Goal: Task Accomplishment & Management: Use online tool/utility

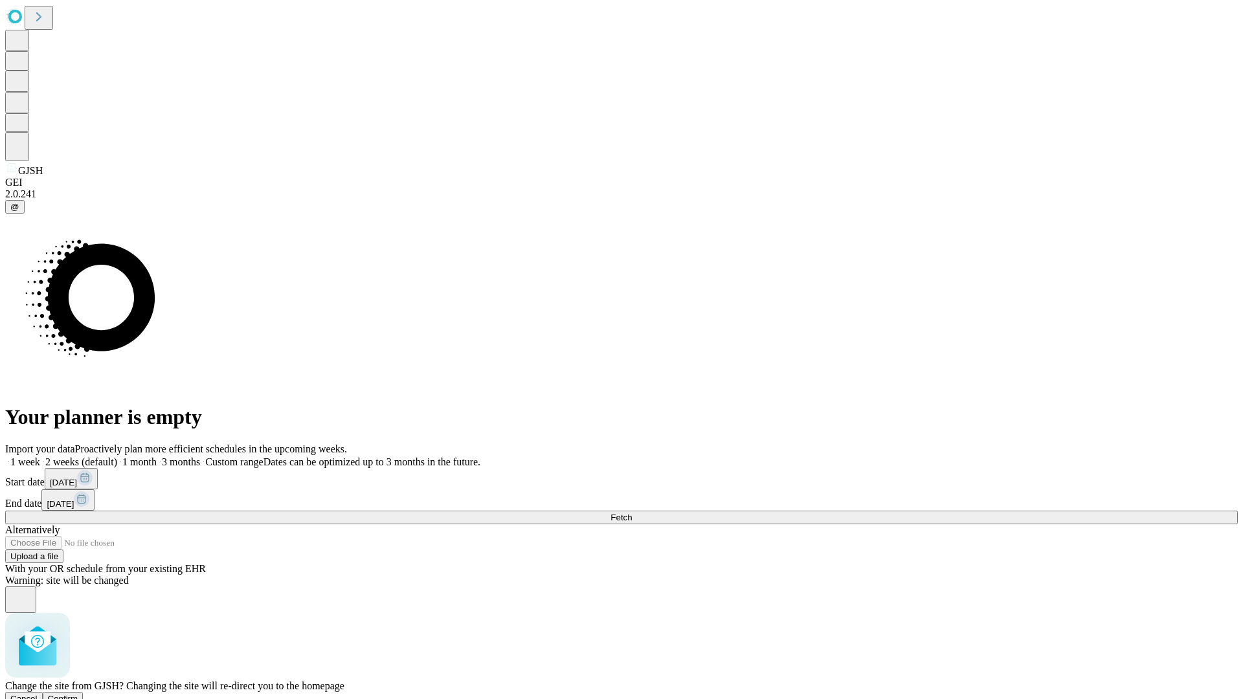
click at [78, 694] on span "Confirm" at bounding box center [63, 699] width 30 height 10
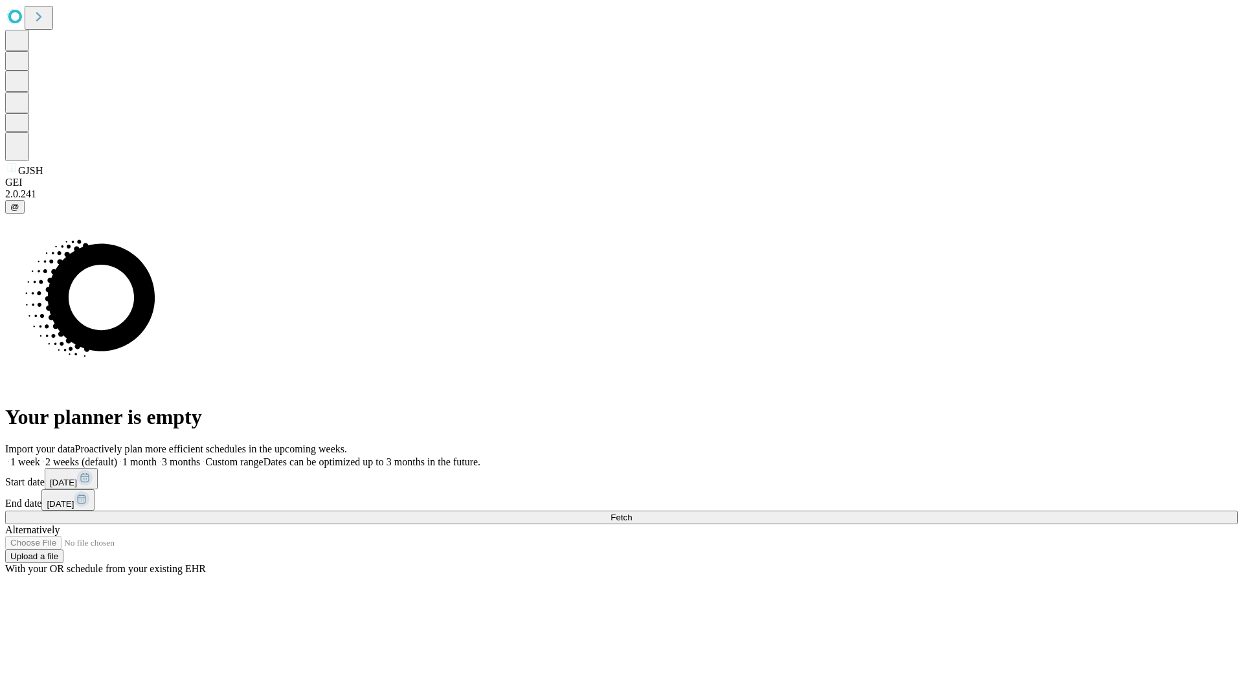
click at [117, 456] on label "2 weeks (default)" at bounding box center [78, 461] width 77 height 11
click at [632, 513] on span "Fetch" at bounding box center [621, 518] width 21 height 10
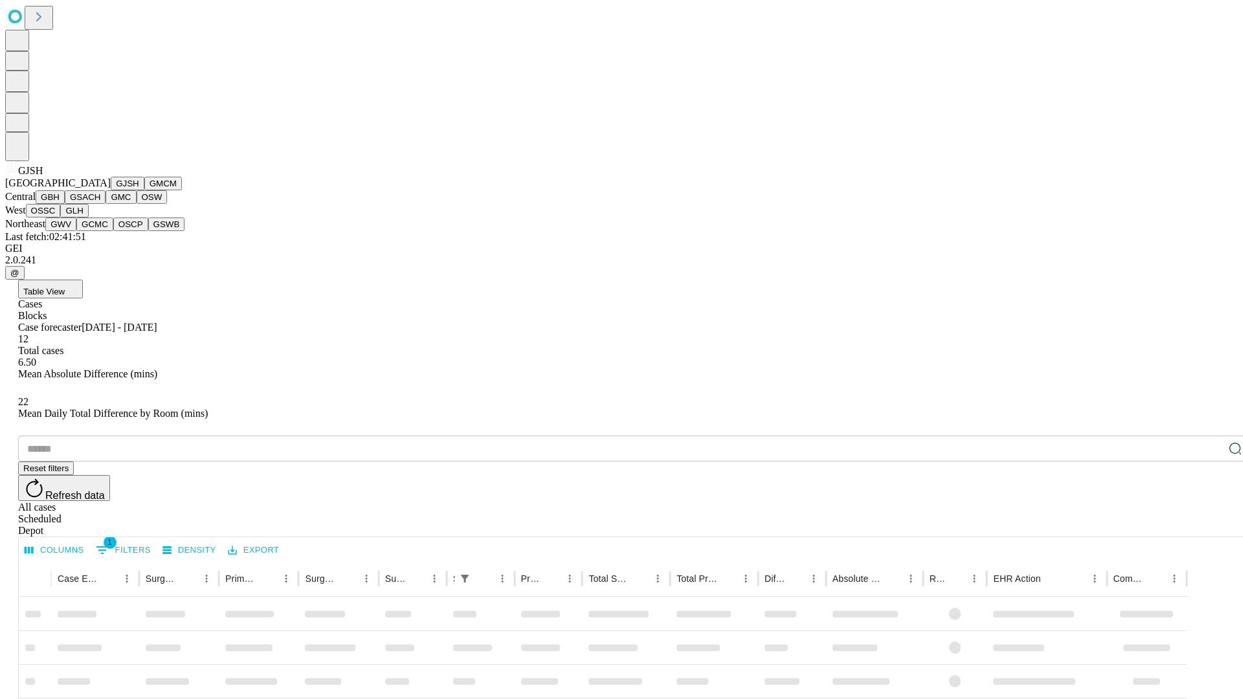
click at [144, 190] on button "GMCM" at bounding box center [163, 184] width 38 height 14
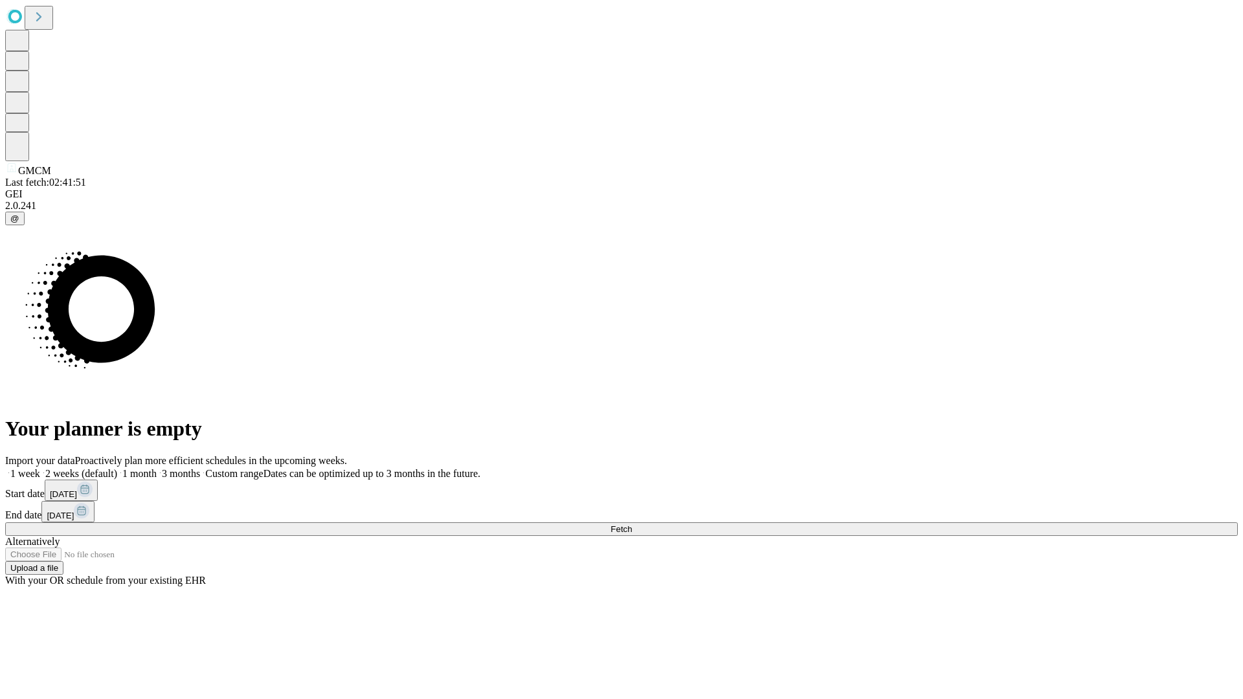
click at [632, 524] on span "Fetch" at bounding box center [621, 529] width 21 height 10
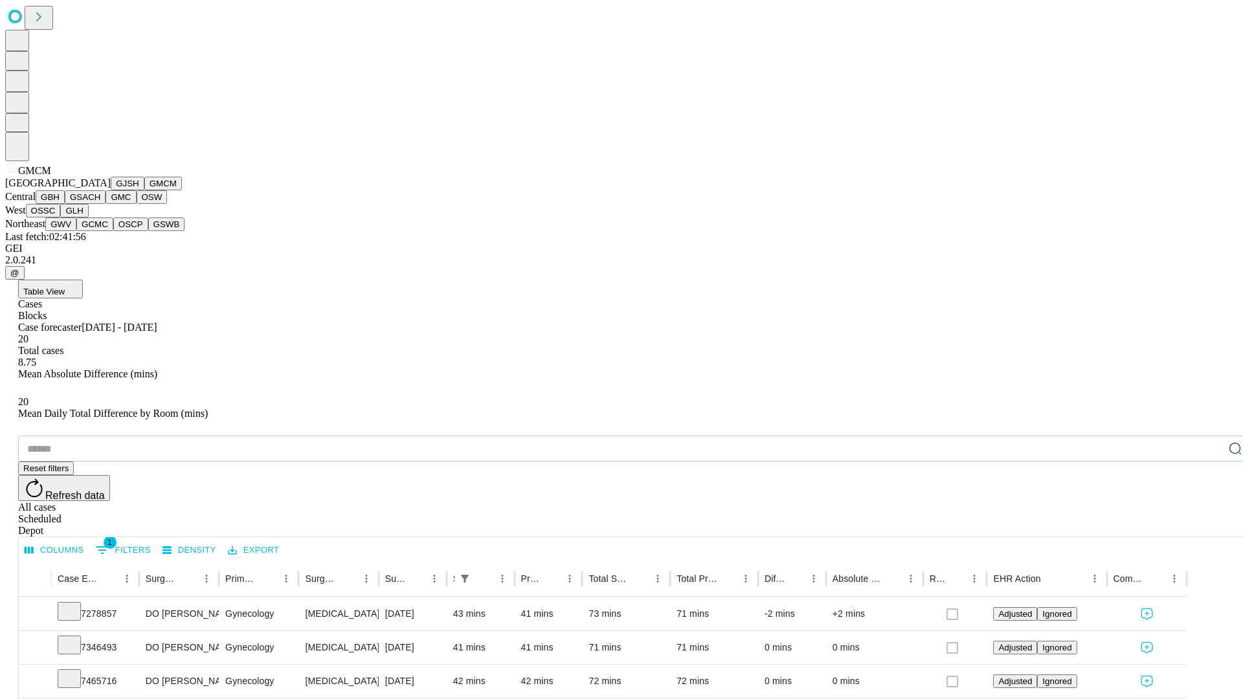
click at [65, 204] on button "GBH" at bounding box center [50, 197] width 29 height 14
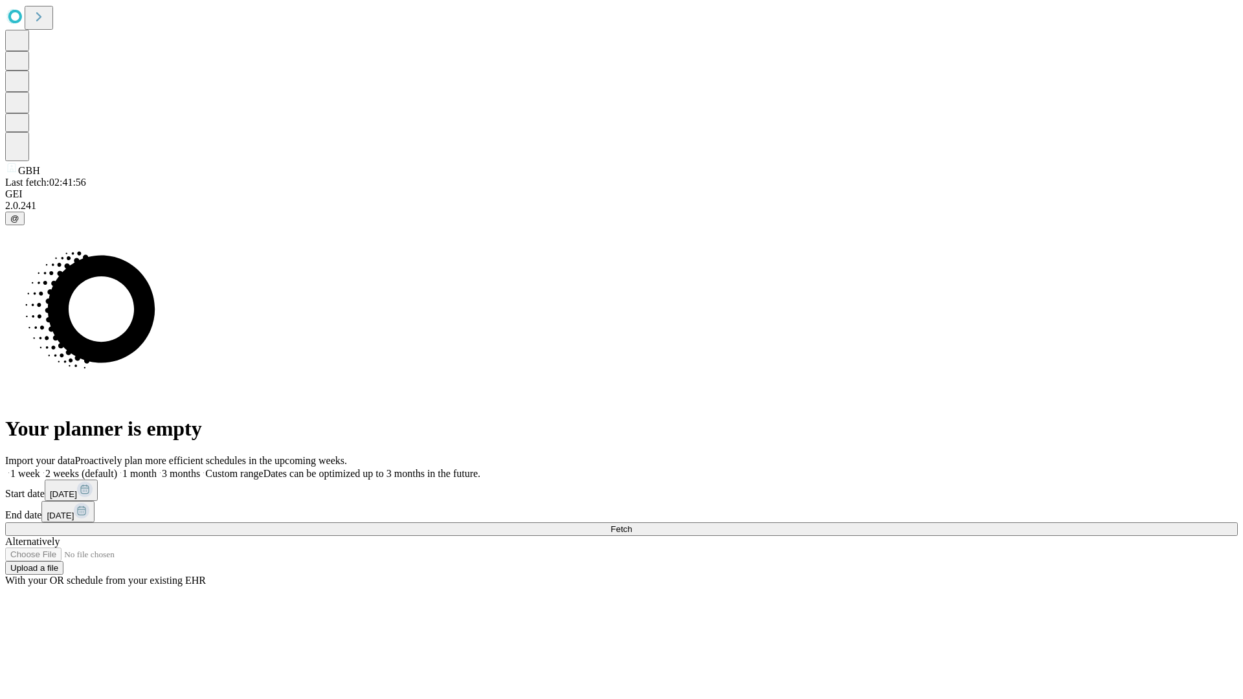
click at [117, 468] on label "2 weeks (default)" at bounding box center [78, 473] width 77 height 11
click at [632, 524] on span "Fetch" at bounding box center [621, 529] width 21 height 10
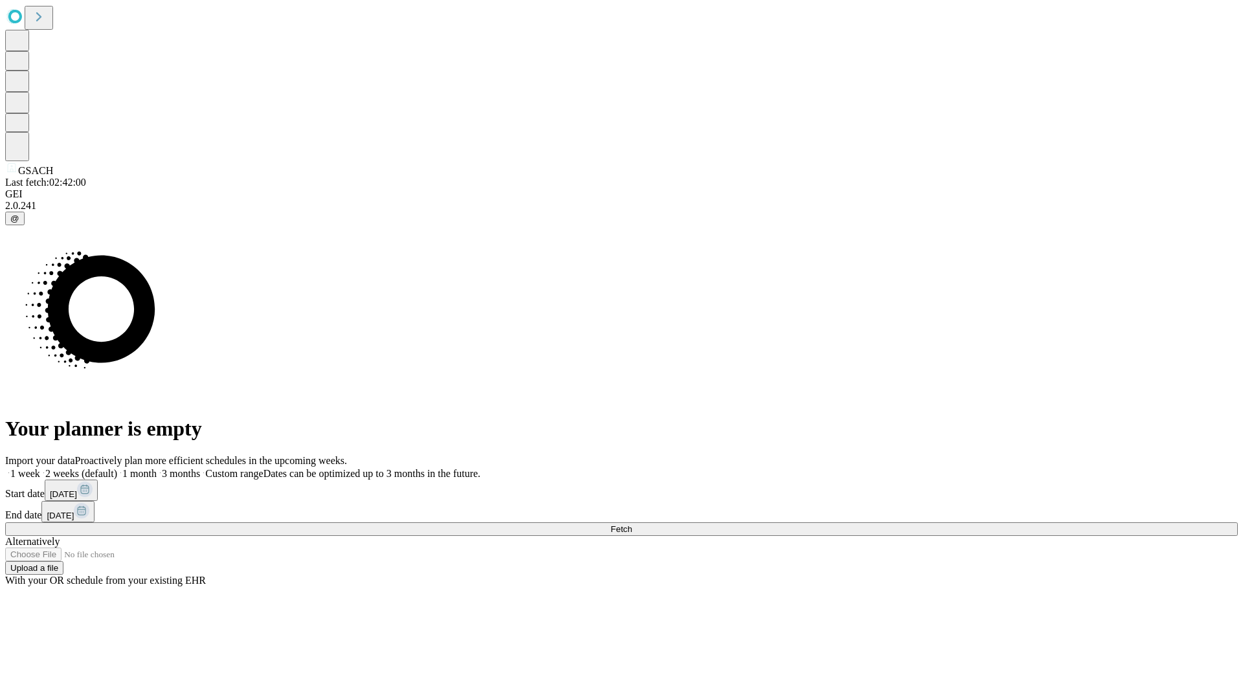
click at [117, 468] on label "2 weeks (default)" at bounding box center [78, 473] width 77 height 11
click at [632, 524] on span "Fetch" at bounding box center [621, 529] width 21 height 10
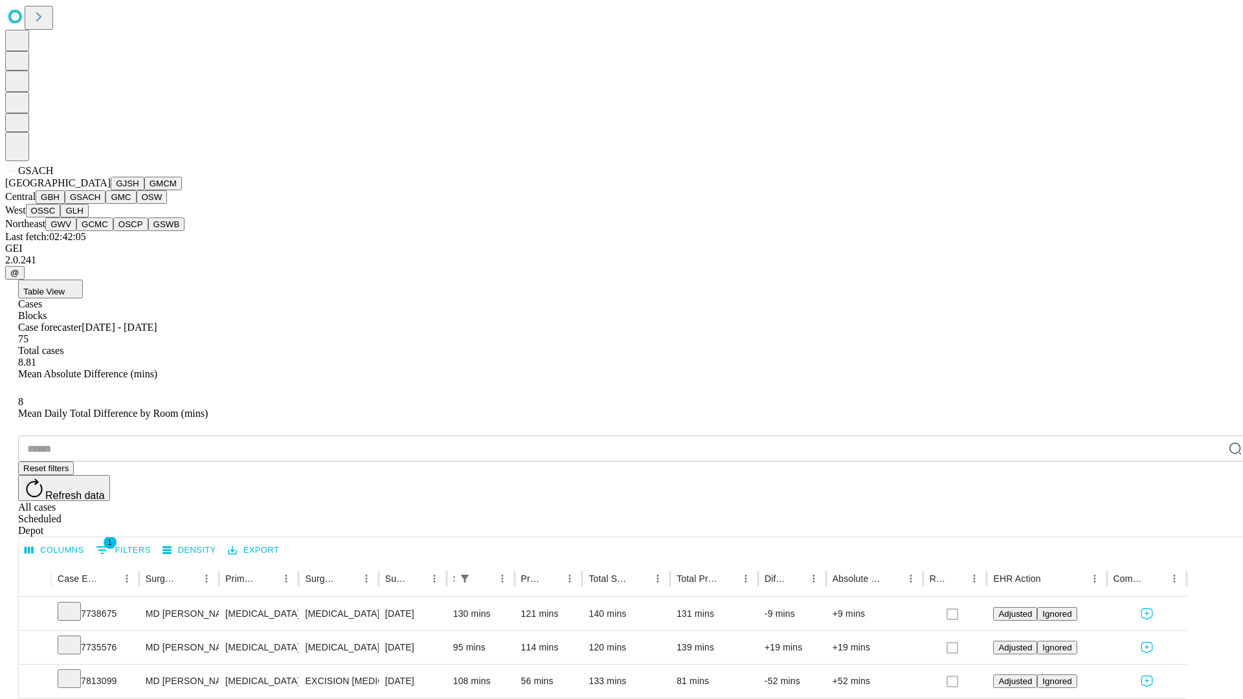
click at [106, 204] on button "GMC" at bounding box center [121, 197] width 30 height 14
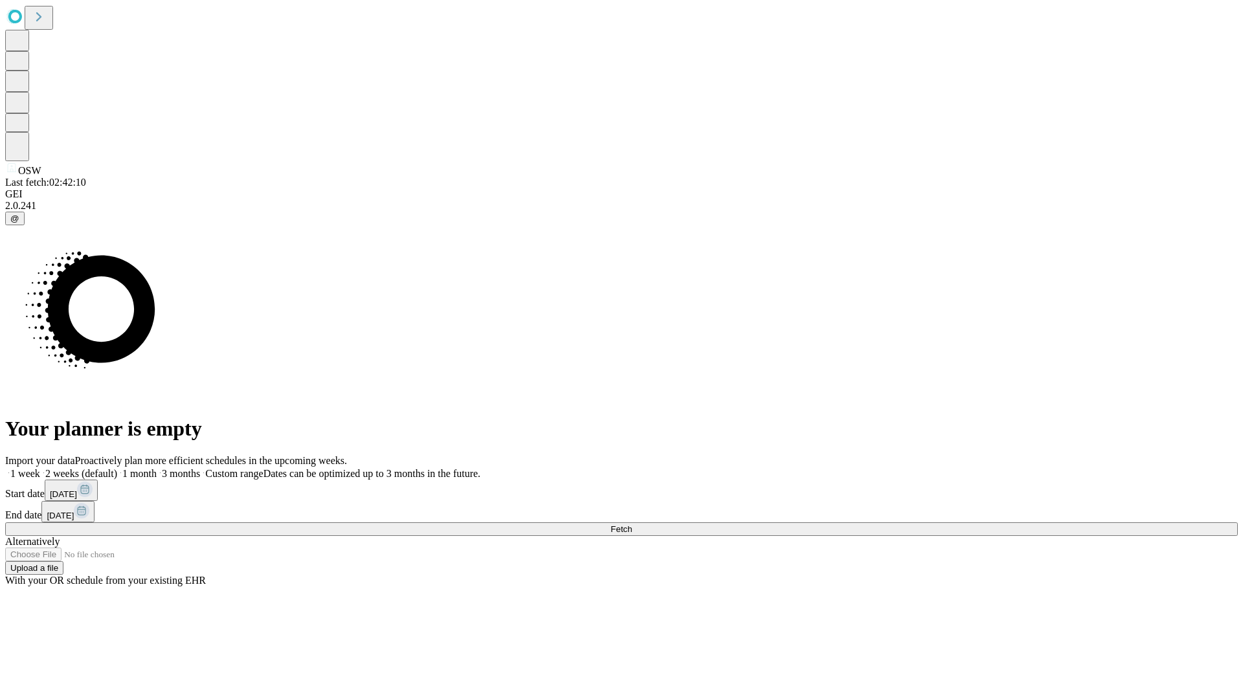
click at [117, 468] on label "2 weeks (default)" at bounding box center [78, 473] width 77 height 11
click at [632, 524] on span "Fetch" at bounding box center [621, 529] width 21 height 10
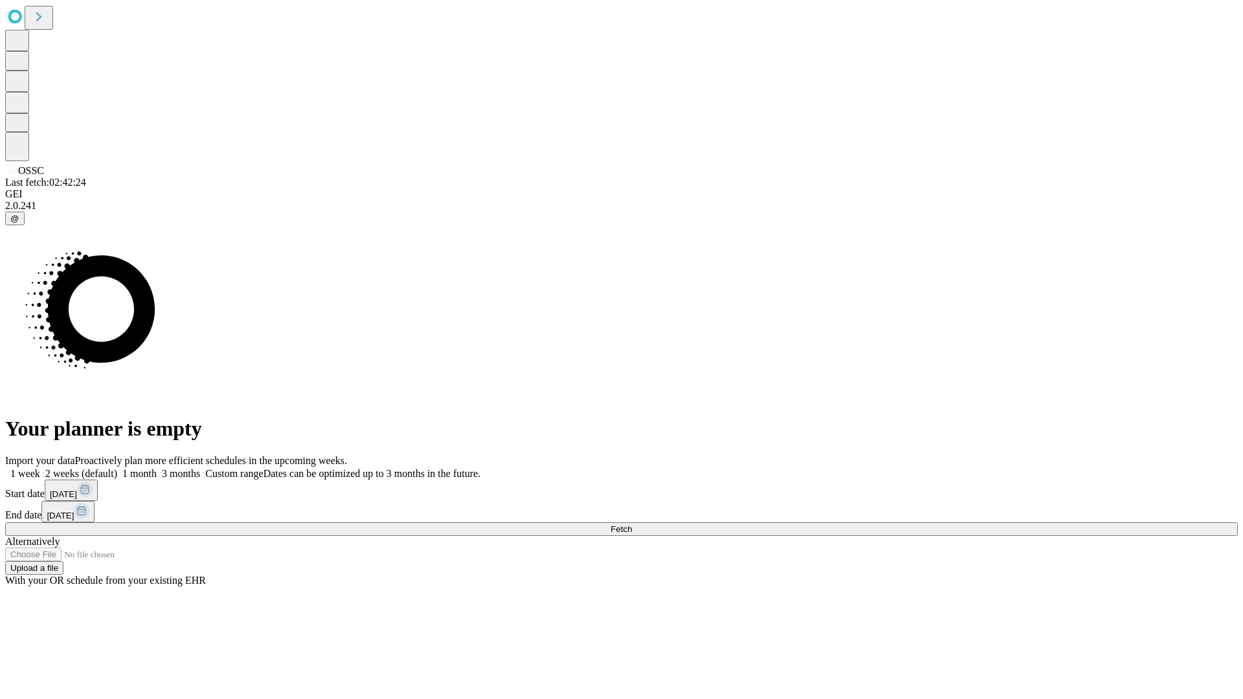
click at [117, 468] on label "2 weeks (default)" at bounding box center [78, 473] width 77 height 11
click at [632, 524] on span "Fetch" at bounding box center [621, 529] width 21 height 10
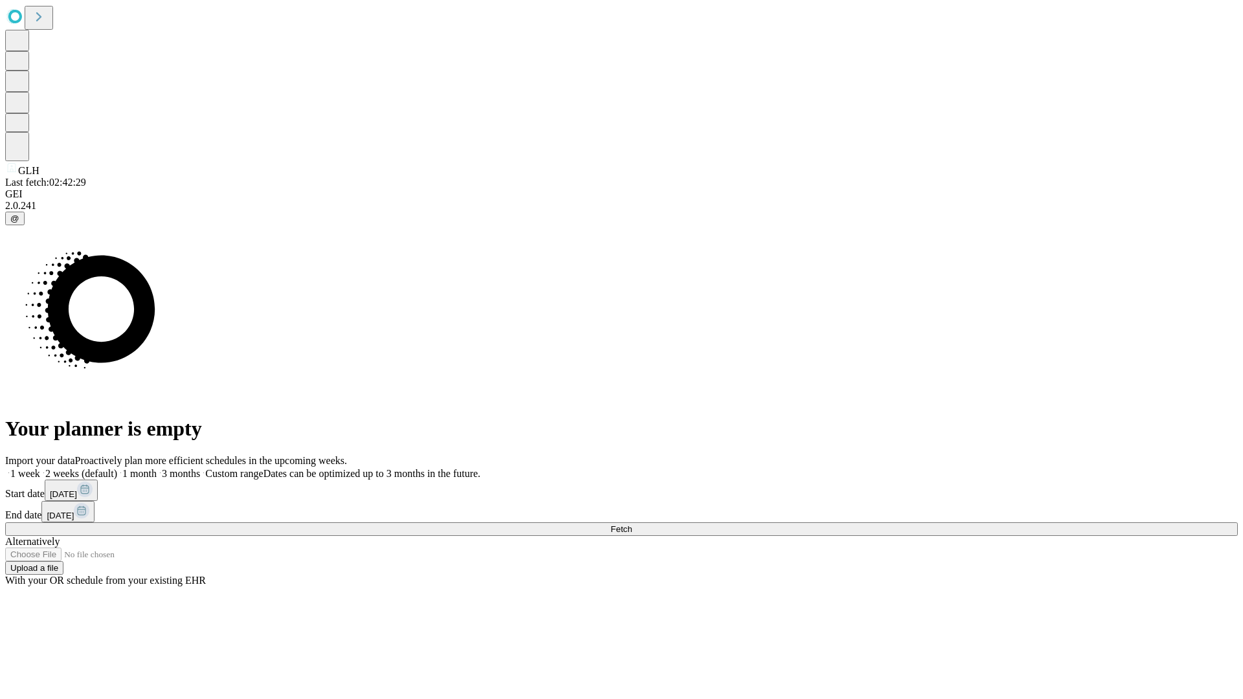
click at [117, 468] on label "2 weeks (default)" at bounding box center [78, 473] width 77 height 11
click at [632, 524] on span "Fetch" at bounding box center [621, 529] width 21 height 10
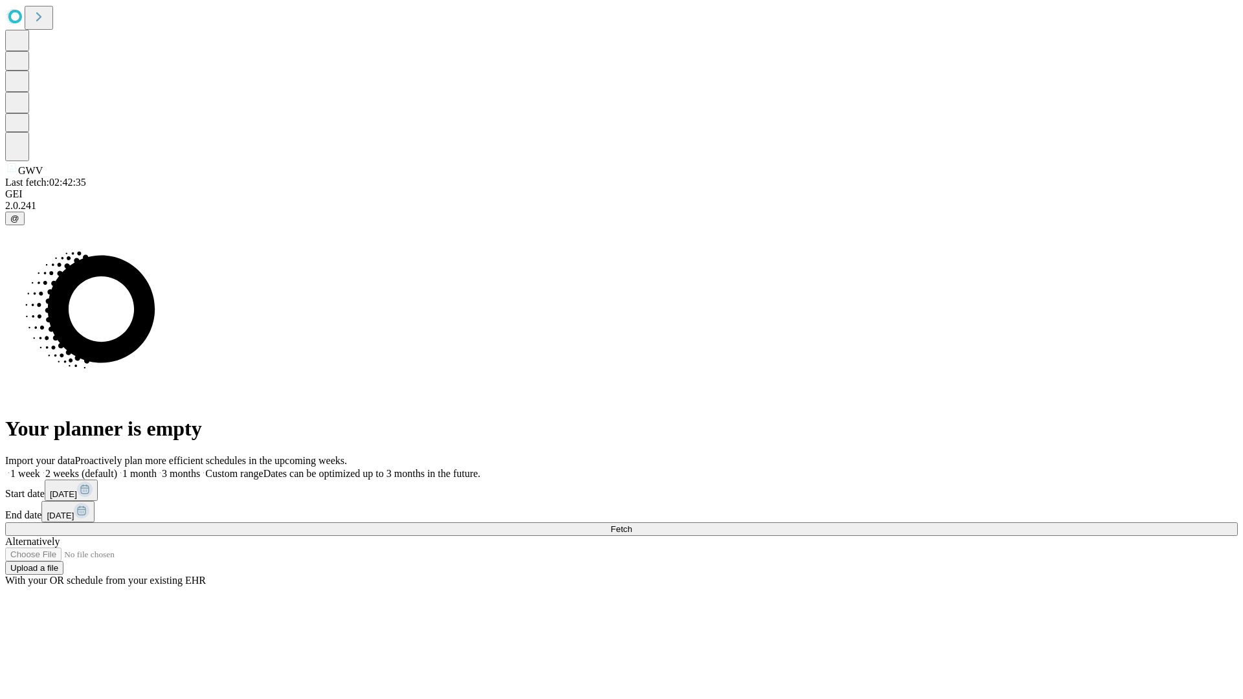
click at [117, 468] on label "2 weeks (default)" at bounding box center [78, 473] width 77 height 11
click at [632, 524] on span "Fetch" at bounding box center [621, 529] width 21 height 10
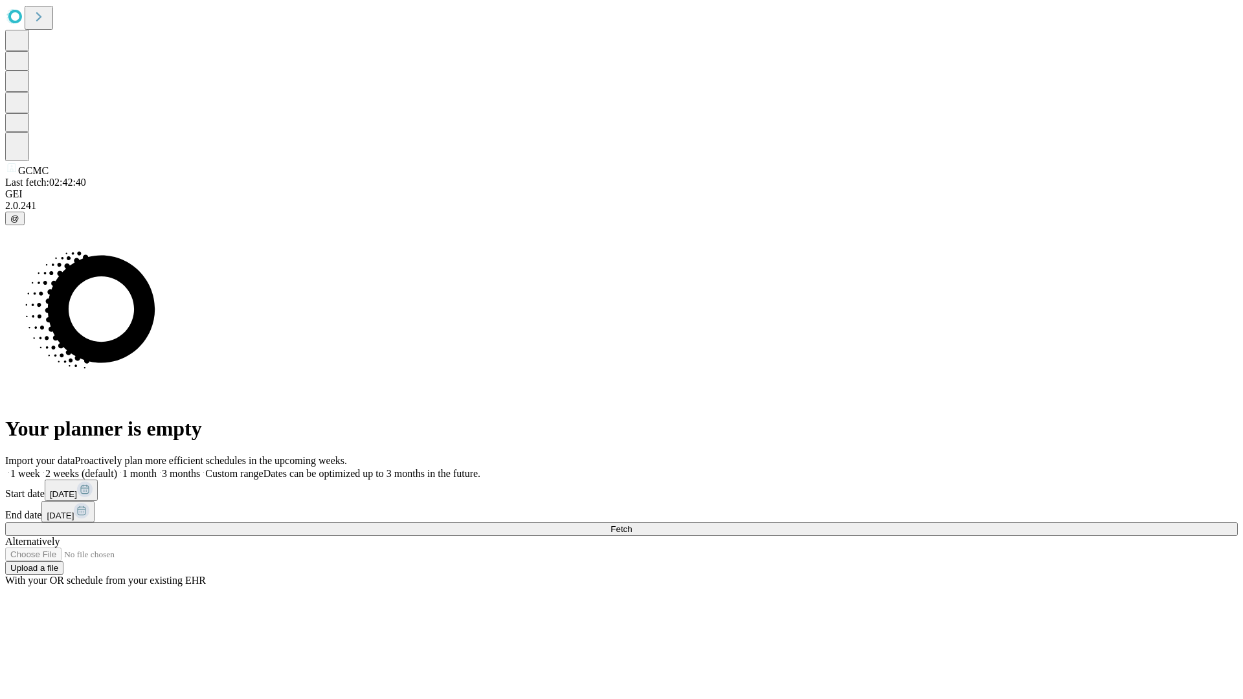
click at [117, 468] on label "2 weeks (default)" at bounding box center [78, 473] width 77 height 11
click at [632, 524] on span "Fetch" at bounding box center [621, 529] width 21 height 10
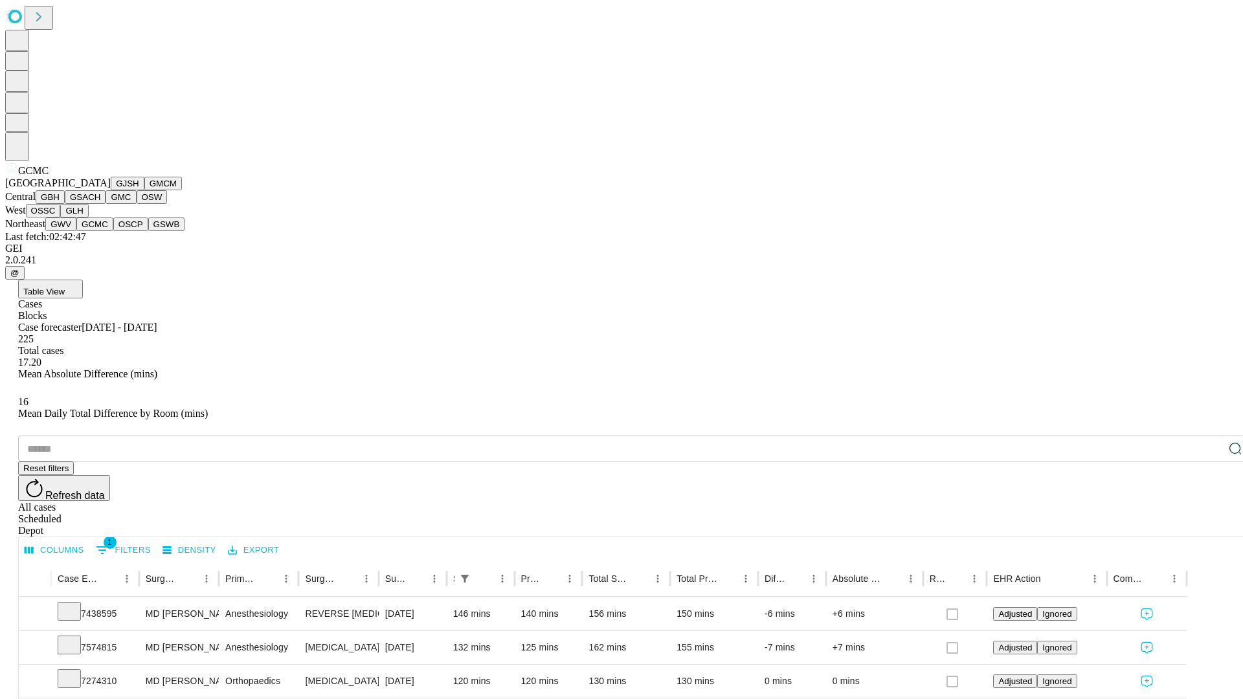
click at [113, 231] on button "OSCP" at bounding box center [130, 225] width 35 height 14
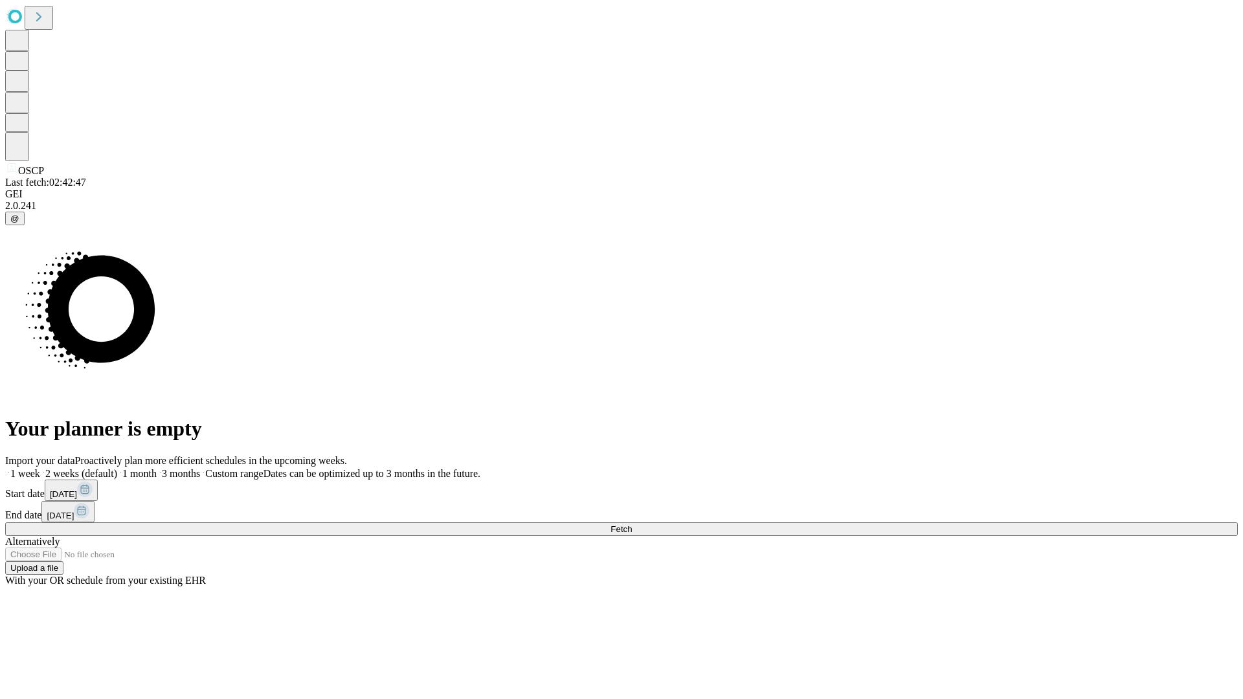
click at [117, 468] on label "2 weeks (default)" at bounding box center [78, 473] width 77 height 11
click at [632, 524] on span "Fetch" at bounding box center [621, 529] width 21 height 10
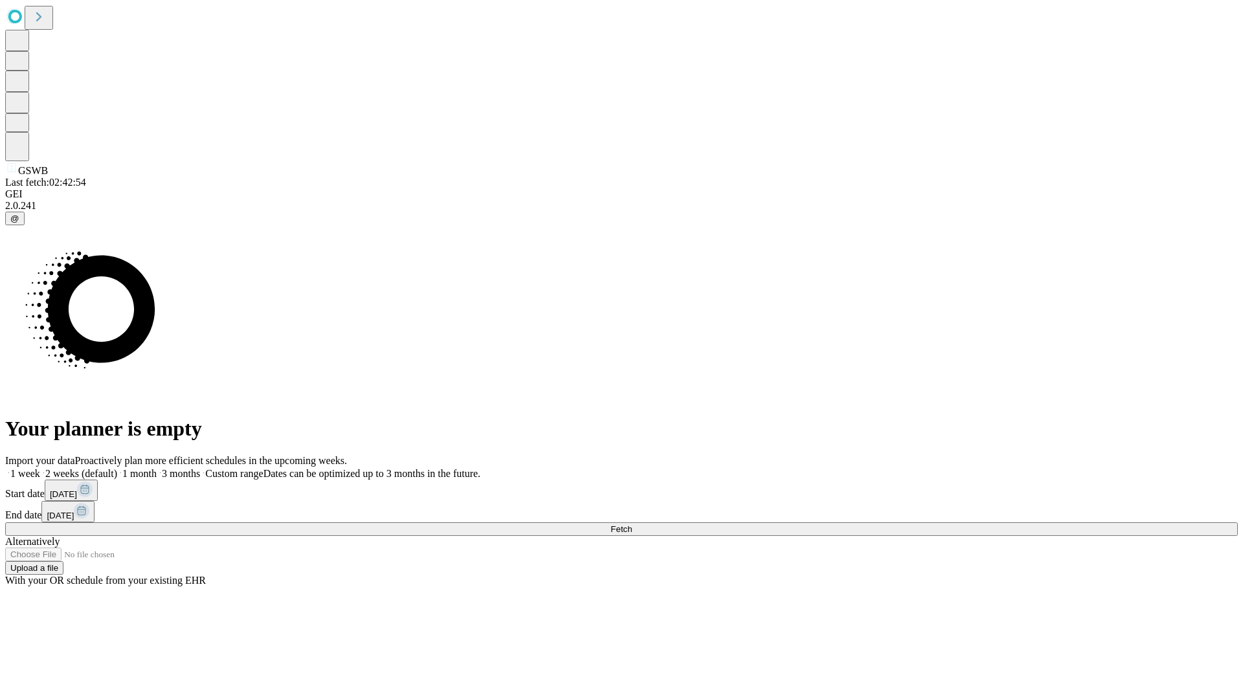
click at [117, 468] on label "2 weeks (default)" at bounding box center [78, 473] width 77 height 11
click at [632, 524] on span "Fetch" at bounding box center [621, 529] width 21 height 10
